Goal: Transaction & Acquisition: Purchase product/service

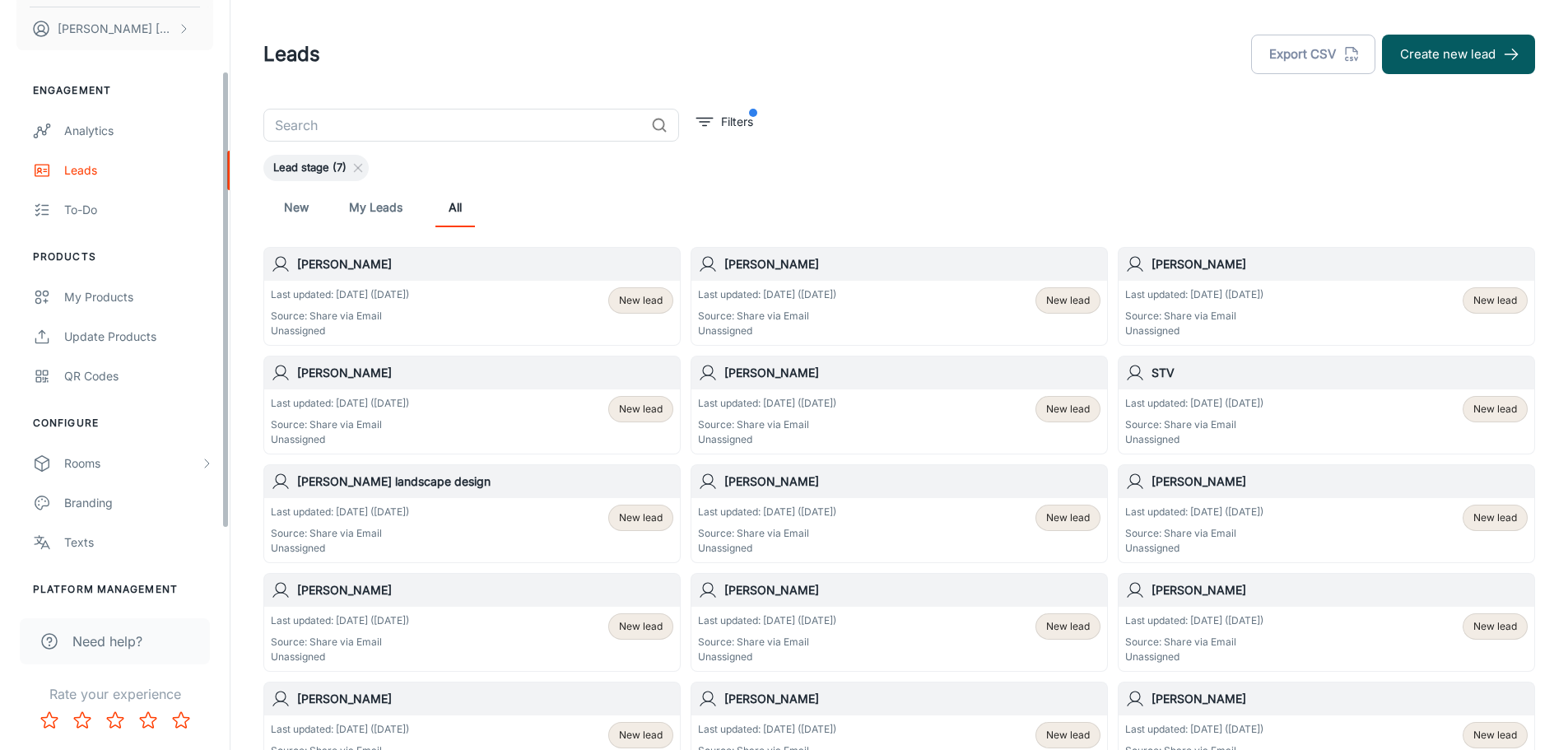
scroll to position [184, 0]
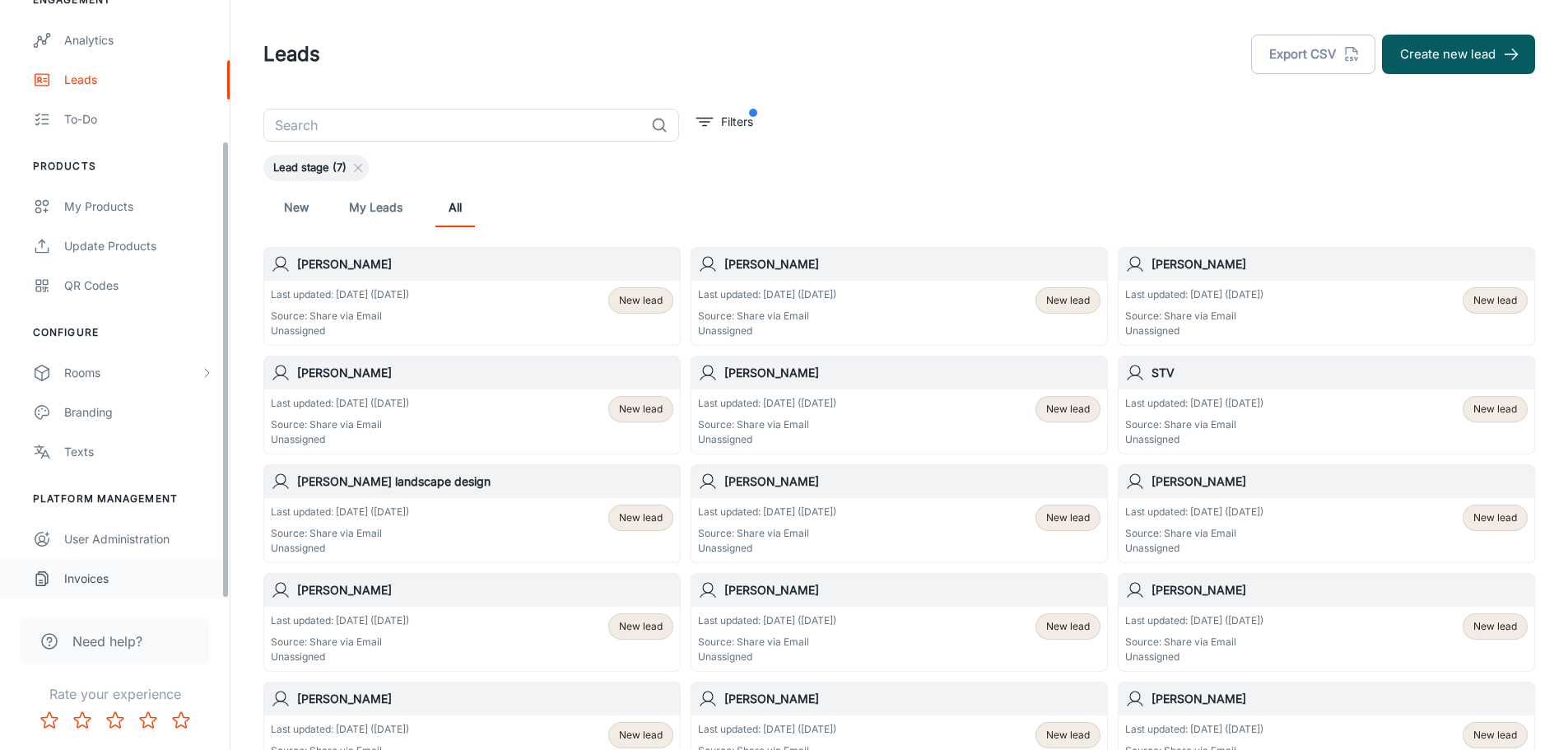
click at [96, 572] on div "Invoices" at bounding box center [138, 579] width 149 height 18
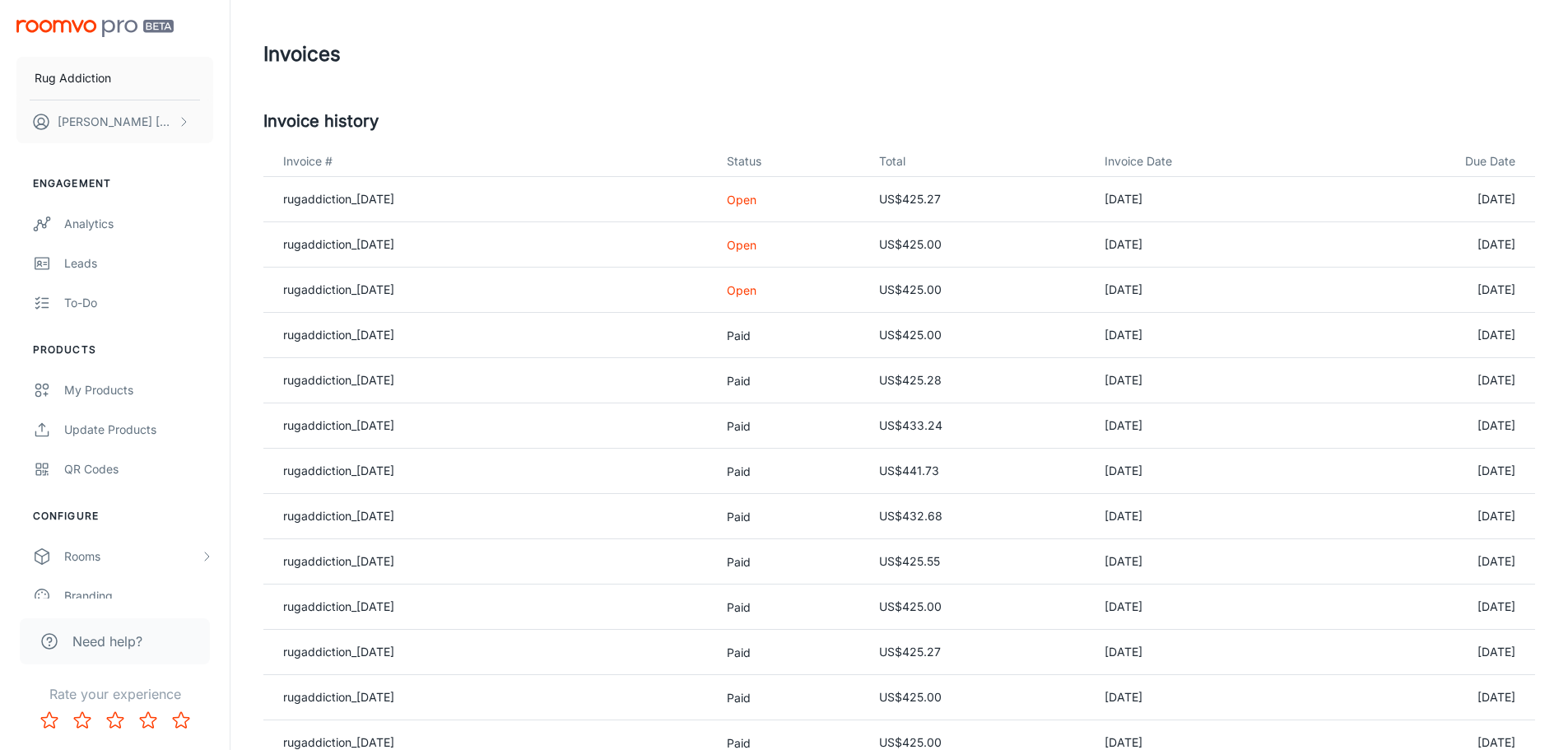
click at [791, 288] on p "Open" at bounding box center [791, 290] width 127 height 18
click at [759, 294] on p "Open" at bounding box center [791, 290] width 127 height 18
click at [777, 295] on p "Open" at bounding box center [791, 290] width 127 height 18
click at [369, 290] on link "rugaddiction_[DATE]" at bounding box center [339, 289] width 111 height 14
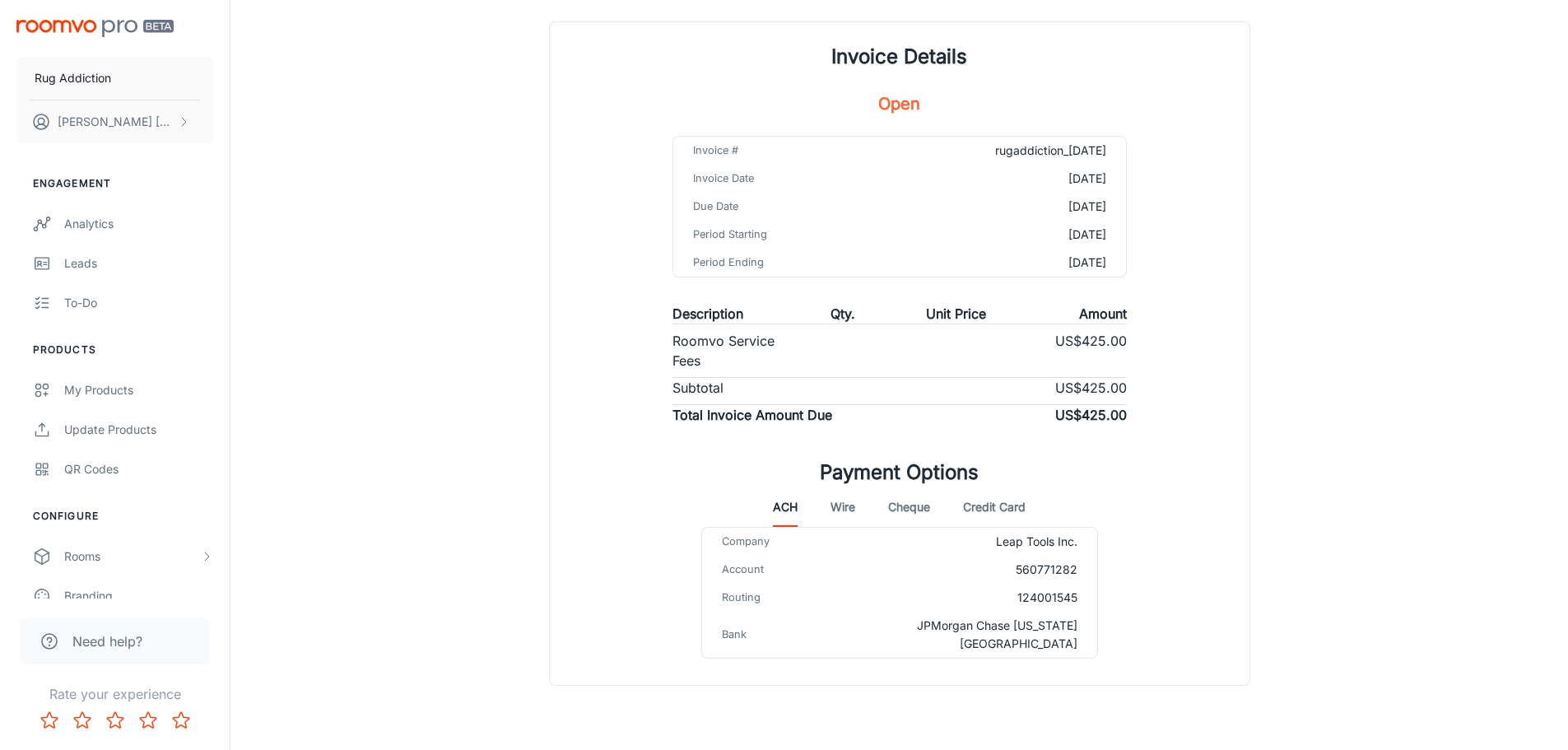
scroll to position [134, 0]
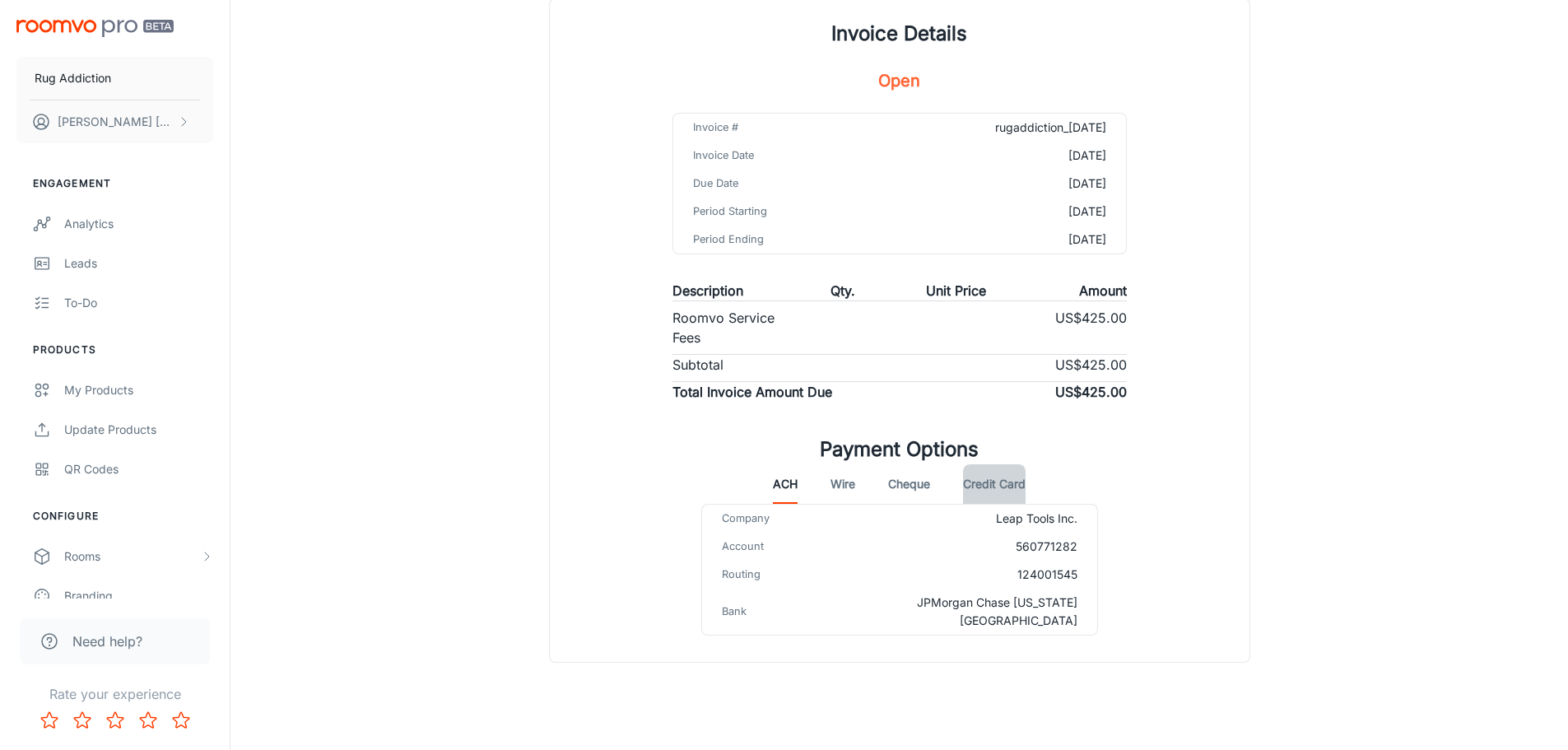
click at [1011, 483] on button "Credit Card" at bounding box center [994, 484] width 62 height 40
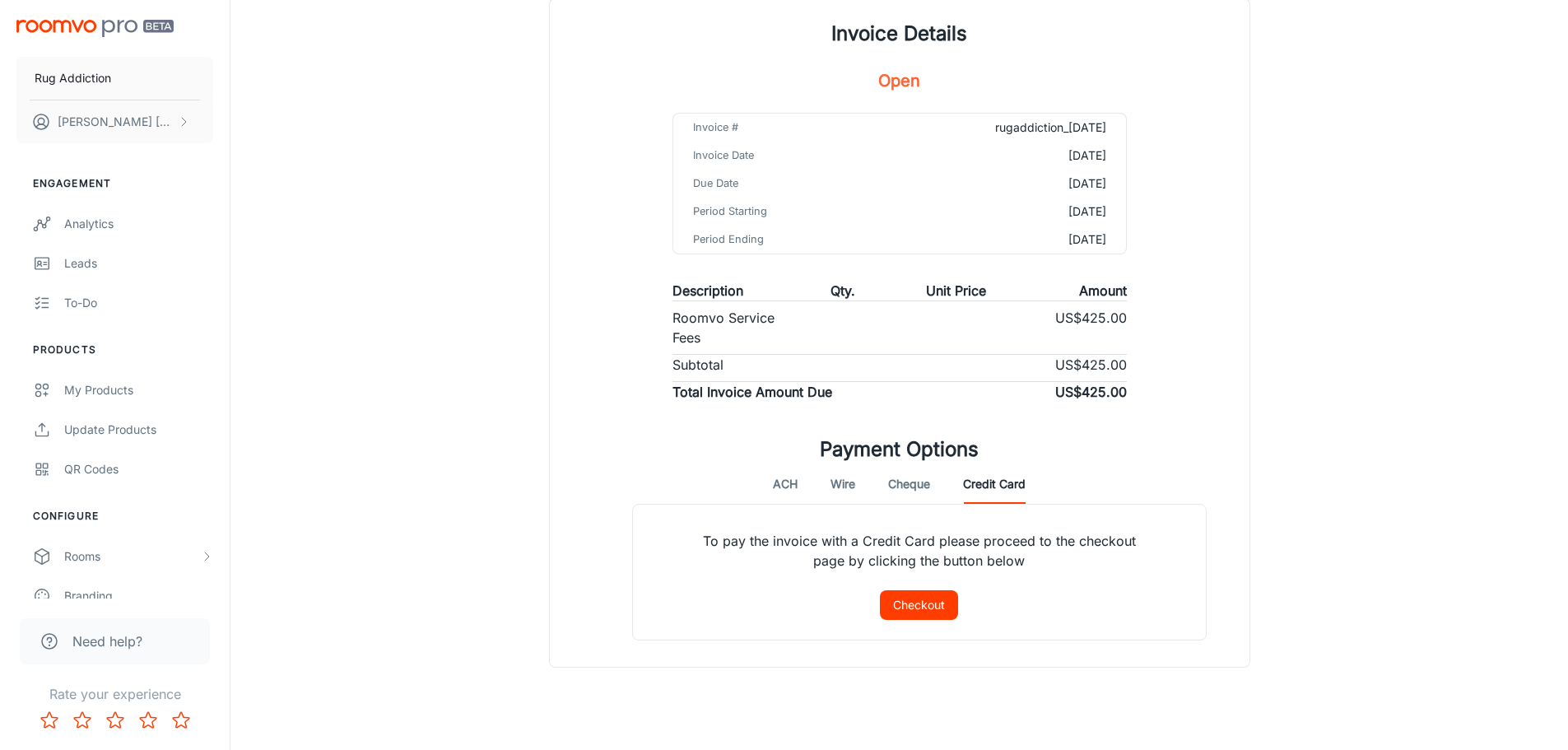
click at [914, 606] on button "Checkout" at bounding box center [919, 605] width 78 height 30
